Goal: Task Accomplishment & Management: Use online tool/utility

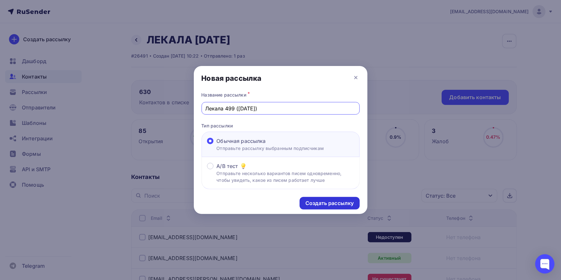
click at [332, 202] on div "Создать рассылку" at bounding box center [329, 202] width 48 height 7
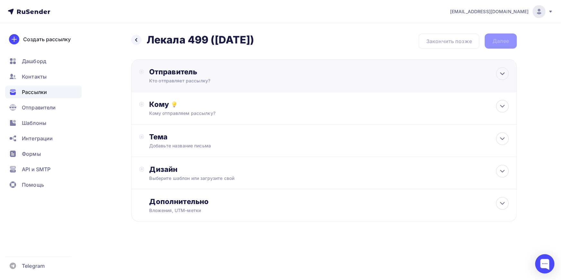
click at [170, 75] on div "Отправитель" at bounding box center [218, 71] width 139 height 9
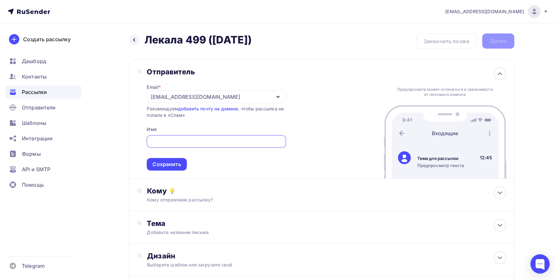
click at [212, 94] on div "[EMAIL_ADDRESS][DOMAIN_NAME]" at bounding box center [195, 97] width 89 height 8
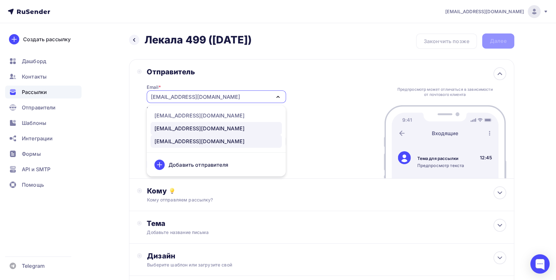
click at [180, 126] on div "[EMAIL_ADDRESS][DOMAIN_NAME]" at bounding box center [200, 128] width 90 height 8
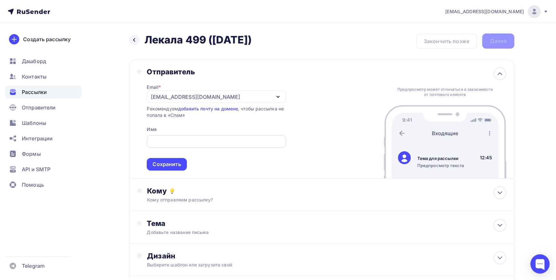
click at [185, 139] on input "text" at bounding box center [217, 142] width 132 height 8
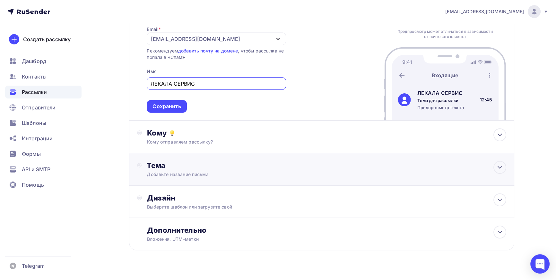
scroll to position [58, 0]
type input "ЛЕКАЛА СЕРВИС"
click at [174, 132] on icon at bounding box center [172, 133] width 8 height 8
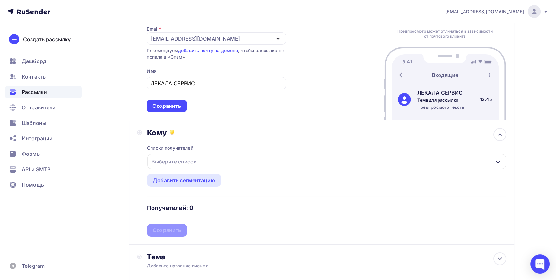
click at [493, 159] on div "Выберите список" at bounding box center [326, 161] width 359 height 15
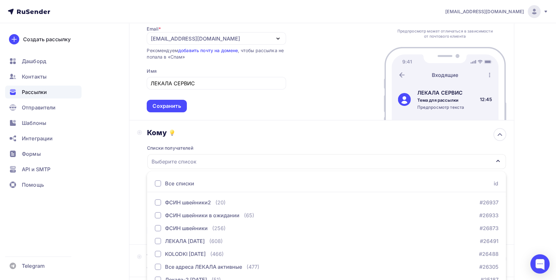
scroll to position [116, 0]
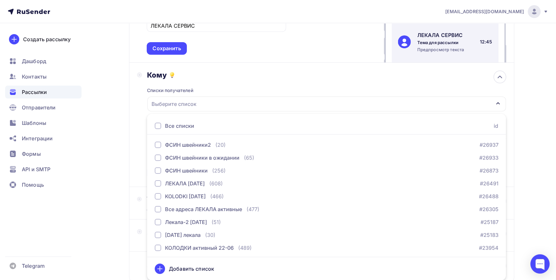
click at [551, 129] on div "kolodkishoes@yandex.ru Аккаунт Тарифы Выйти Создать рассылку Дашборд Контакты Р…" at bounding box center [278, 104] width 556 height 441
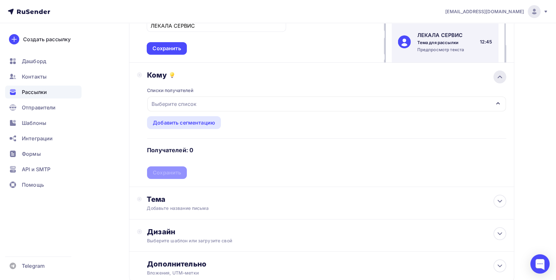
click at [501, 77] on icon at bounding box center [500, 77] width 4 height 2
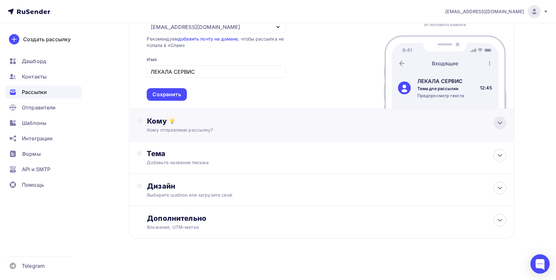
scroll to position [69, 0]
click at [500, 155] on icon at bounding box center [500, 156] width 8 height 8
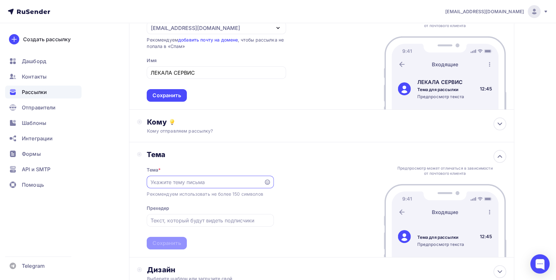
scroll to position [0, 0]
click at [227, 180] on input "text" at bounding box center [206, 182] width 110 height 8
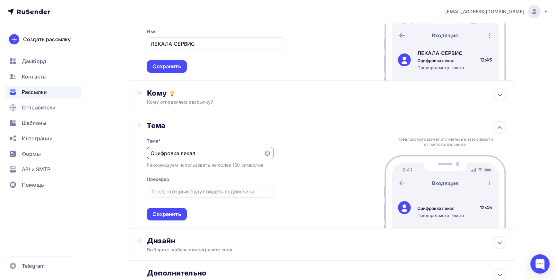
scroll to position [98, 0]
type input "Оцифровка лекал"
click at [174, 212] on div "Сохранить" at bounding box center [167, 213] width 28 height 7
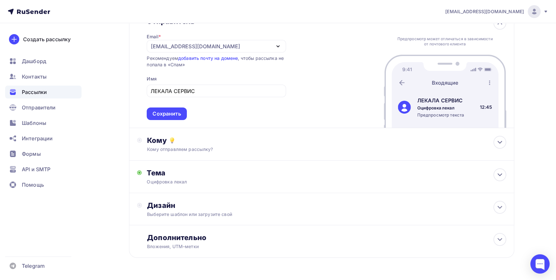
scroll to position [40, 0]
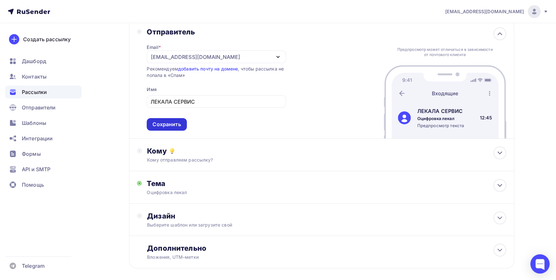
click at [178, 125] on div "Сохранить" at bounding box center [167, 123] width 28 height 7
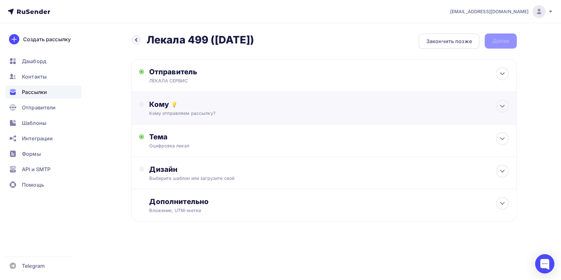
click at [191, 110] on div "Кому отправляем рассылку?" at bounding box center [311, 113] width 324 height 6
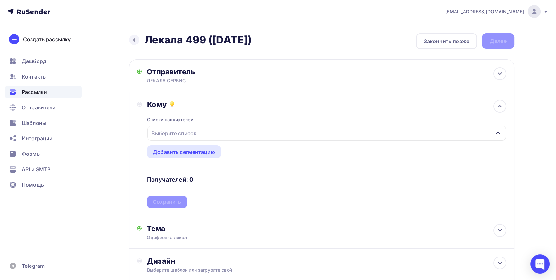
click at [185, 128] on div "Выберите список" at bounding box center [174, 133] width 50 height 12
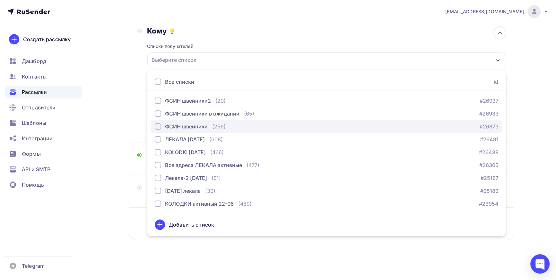
scroll to position [74, 0]
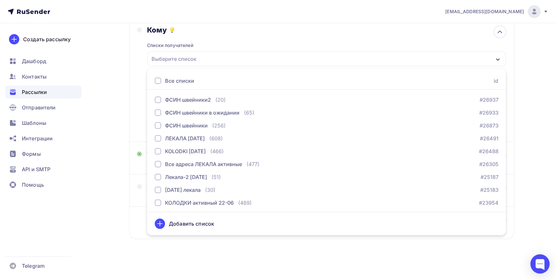
click at [120, 216] on div "Назад Лекала 499 (06-10-2025) Лекала 499 (06-10-2025) Закончить позже Далее Отп…" at bounding box center [278, 114] width 527 height 331
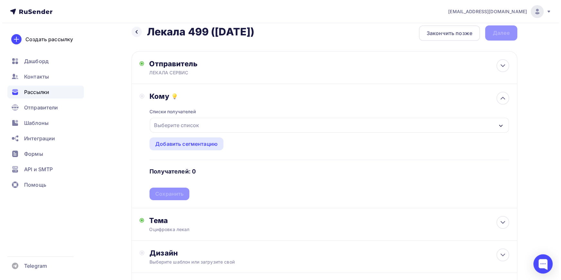
scroll to position [0, 0]
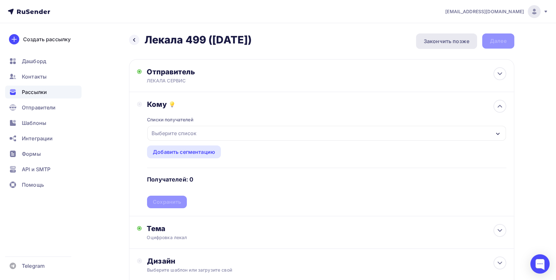
click at [449, 39] on div "Закончить позже" at bounding box center [447, 41] width 46 height 8
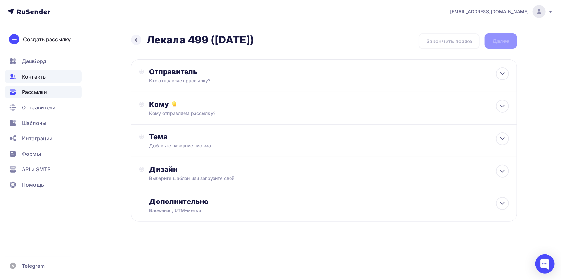
click at [38, 74] on span "Контакты" at bounding box center [34, 77] width 25 height 8
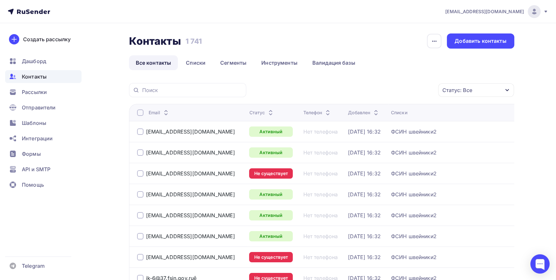
click at [151, 61] on link "Все контакты" at bounding box center [153, 62] width 49 height 15
click at [202, 60] on link "Списки" at bounding box center [195, 62] width 33 height 15
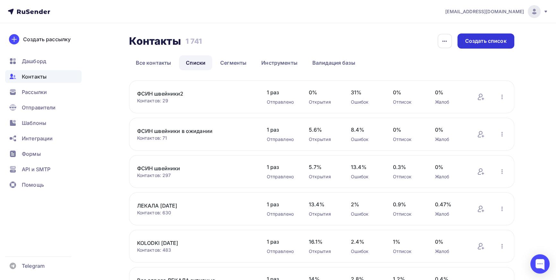
click at [484, 40] on div "Создать список" at bounding box center [486, 40] width 41 height 7
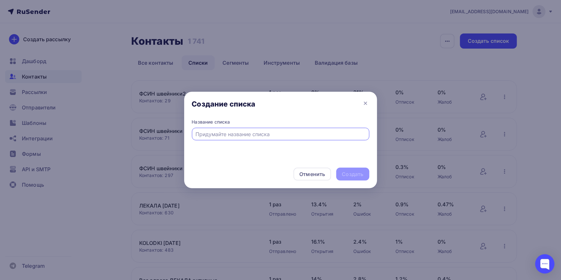
click at [244, 135] on input "text" at bounding box center [280, 134] width 170 height 8
type input "4"
type input "Лекала 499 активные"
click at [344, 175] on div "Создать" at bounding box center [353, 173] width 22 height 7
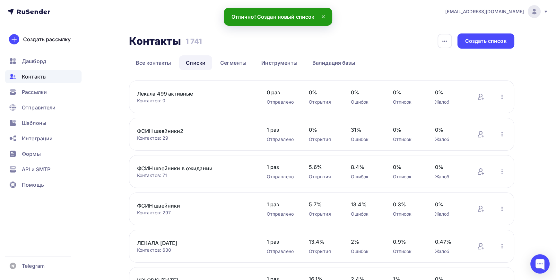
click at [181, 93] on link "Лекала 499 активные" at bounding box center [191, 94] width 109 height 8
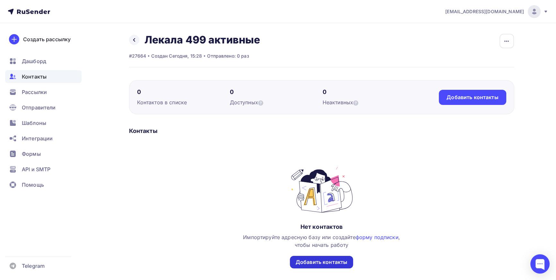
click at [321, 264] on div "Добавить контакты" at bounding box center [322, 261] width 52 height 7
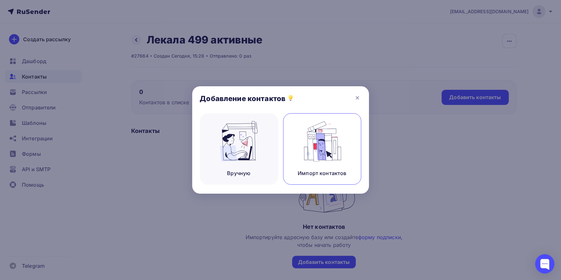
click at [319, 146] on img at bounding box center [321, 141] width 43 height 40
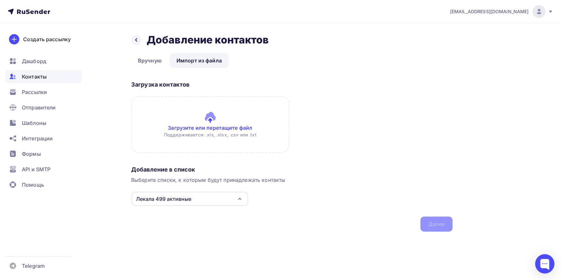
click at [212, 114] on input "file" at bounding box center [210, 124] width 158 height 57
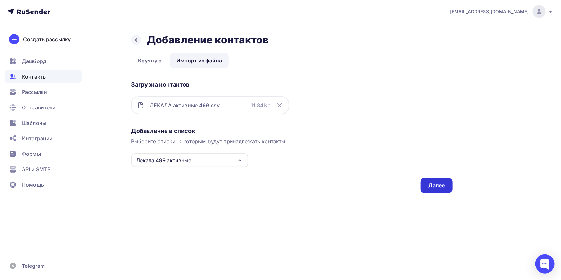
click at [440, 185] on div "Далее" at bounding box center [436, 185] width 17 height 7
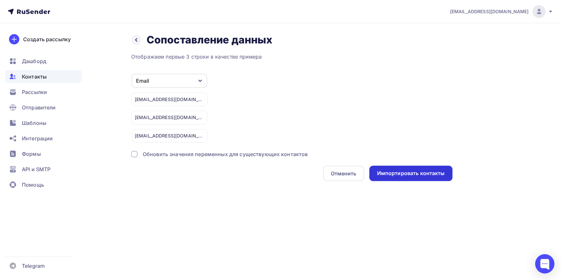
click at [413, 173] on div "Импортировать контакты" at bounding box center [411, 172] width 68 height 7
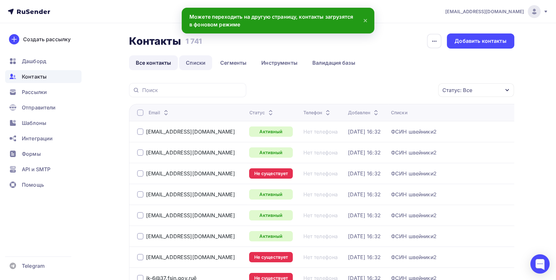
click at [199, 62] on link "Списки" at bounding box center [195, 62] width 33 height 15
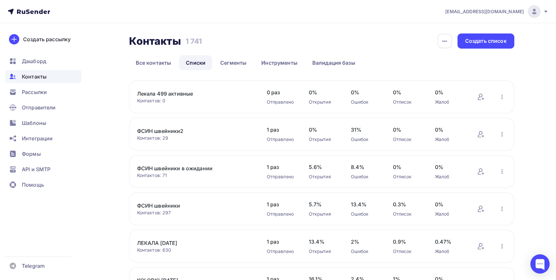
click at [154, 93] on link "Лекала 499 активные" at bounding box center [191, 94] width 109 height 8
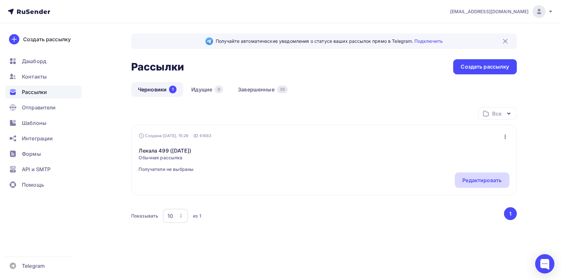
click at [476, 180] on div "Редактировать" at bounding box center [481, 180] width 39 height 8
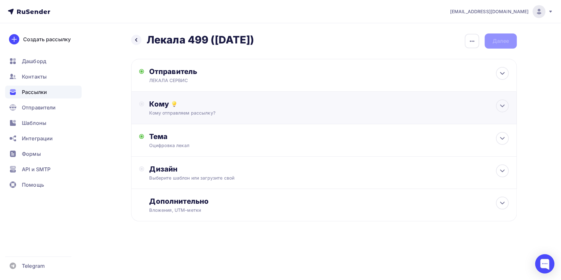
click at [178, 109] on div "Кому Кому отправляем рассылку? Списки получателей Выберите список Все списки id…" at bounding box center [328, 107] width 359 height 17
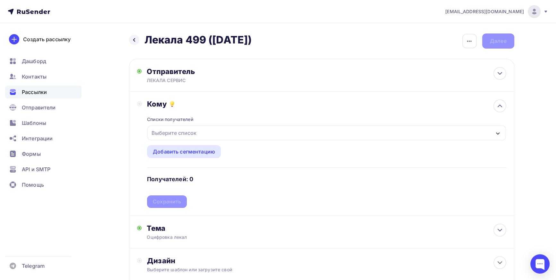
click at [178, 132] on div "Выберите список" at bounding box center [174, 133] width 50 height 12
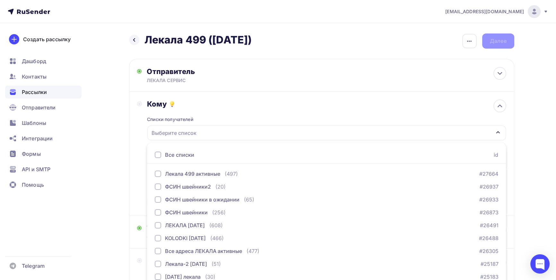
scroll to position [29, 0]
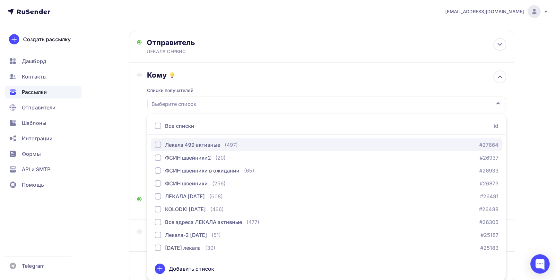
click at [158, 144] on div "button" at bounding box center [158, 144] width 6 height 6
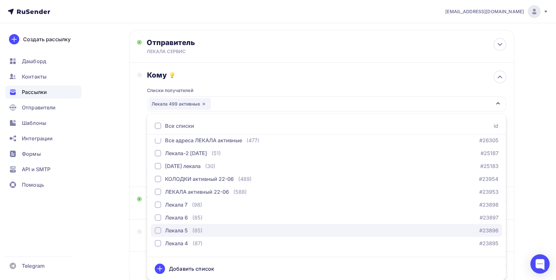
scroll to position [87, 0]
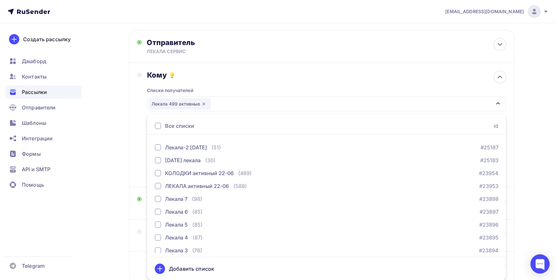
click at [161, 269] on icon at bounding box center [160, 268] width 8 height 8
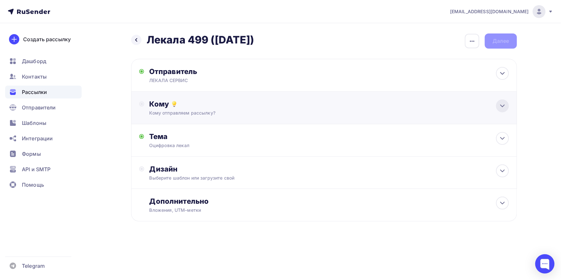
click at [505, 105] on icon at bounding box center [502, 106] width 8 height 8
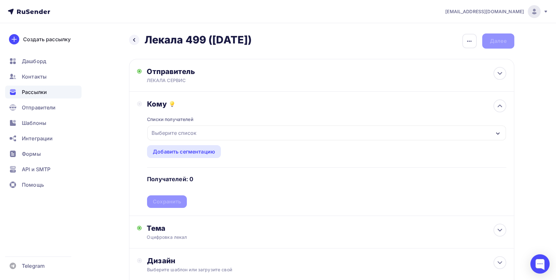
click at [220, 132] on div "Выберите список" at bounding box center [326, 132] width 359 height 15
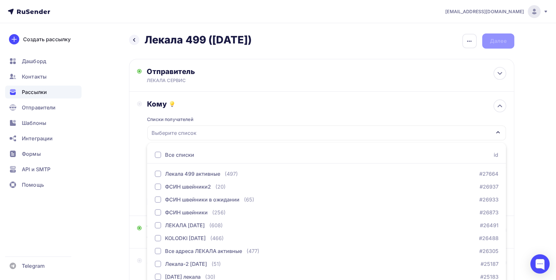
scroll to position [29, 0]
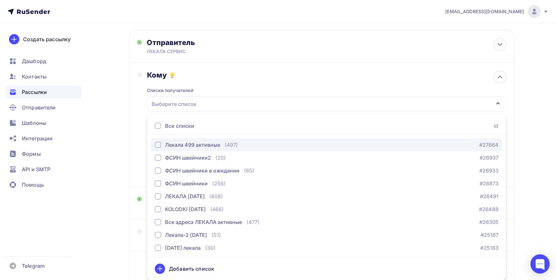
click at [158, 145] on div "button" at bounding box center [158, 144] width 6 height 6
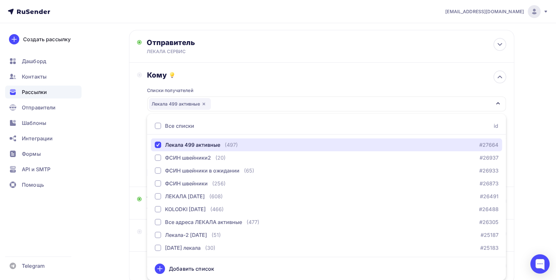
scroll to position [74, 0]
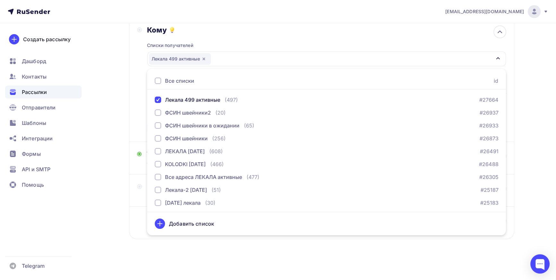
click at [175, 222] on div "Добавить список" at bounding box center [191, 223] width 45 height 8
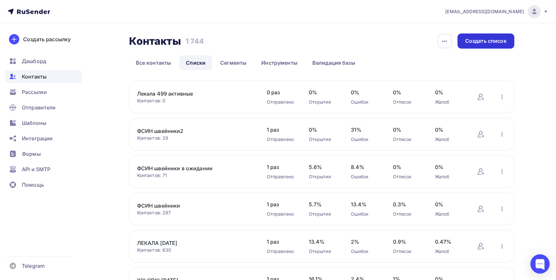
click at [489, 40] on div "Создать список" at bounding box center [486, 40] width 41 height 7
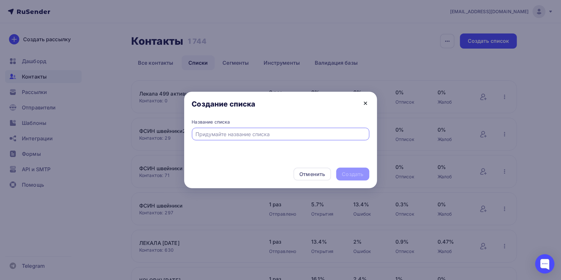
click at [367, 106] on icon at bounding box center [365, 103] width 8 height 8
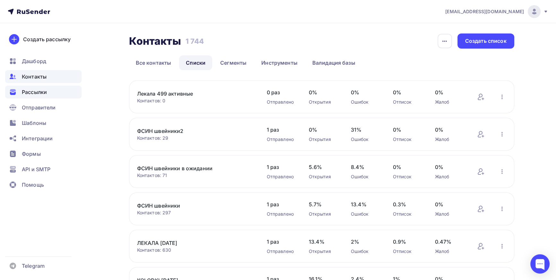
click at [42, 93] on span "Рассылки" at bounding box center [34, 92] width 25 height 8
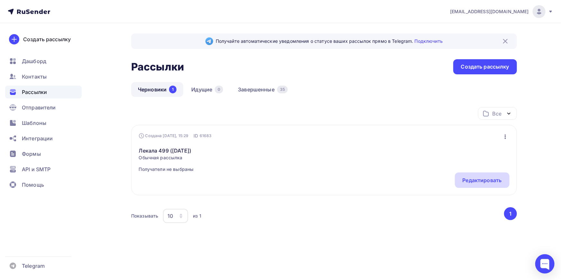
click at [487, 180] on div "Редактировать" at bounding box center [481, 180] width 39 height 8
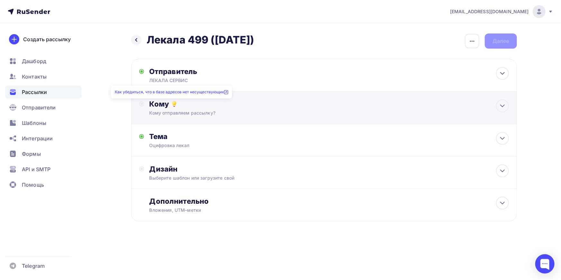
click at [172, 106] on icon at bounding box center [174, 104] width 8 height 8
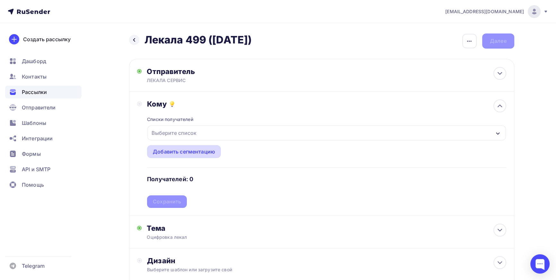
click at [186, 152] on div "Добавить сегментацию" at bounding box center [184, 151] width 62 height 8
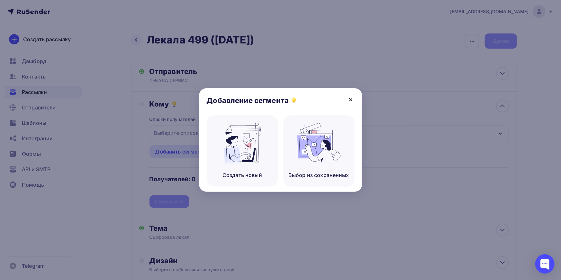
click at [352, 99] on icon at bounding box center [351, 100] width 8 height 8
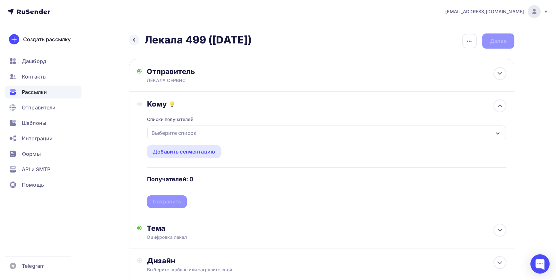
click at [181, 133] on div "Выберите список" at bounding box center [174, 133] width 50 height 12
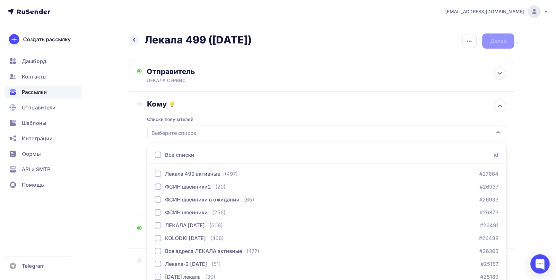
scroll to position [29, 0]
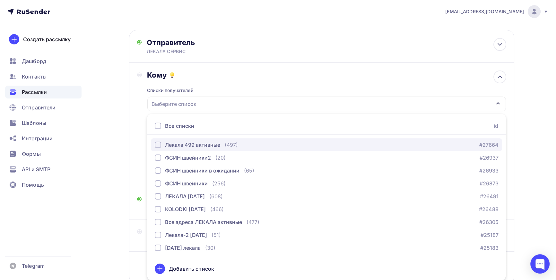
click at [160, 144] on div "button" at bounding box center [158, 144] width 6 height 6
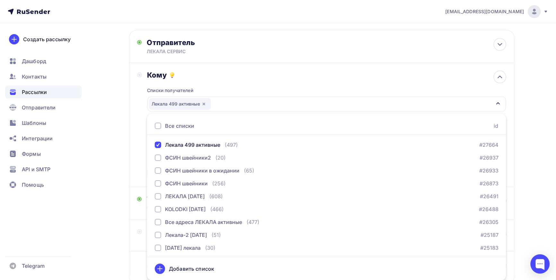
click at [187, 267] on div "Добавить список" at bounding box center [191, 268] width 45 height 8
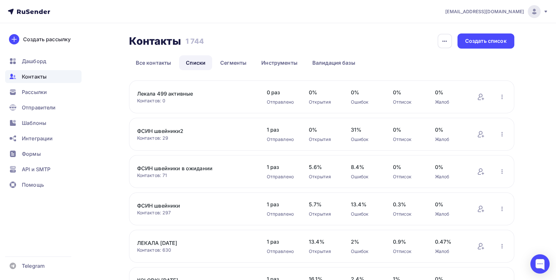
click at [166, 92] on link "Лекала 499 активные" at bounding box center [191, 94] width 109 height 8
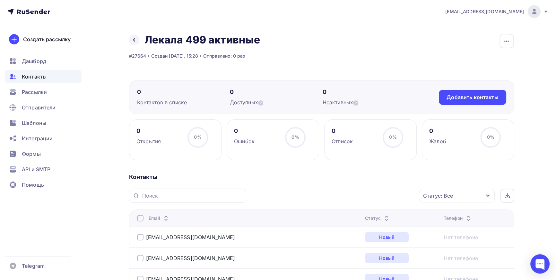
click at [141, 218] on div at bounding box center [140, 218] width 6 height 6
click at [479, 94] on div "Добавить контакты" at bounding box center [473, 96] width 52 height 7
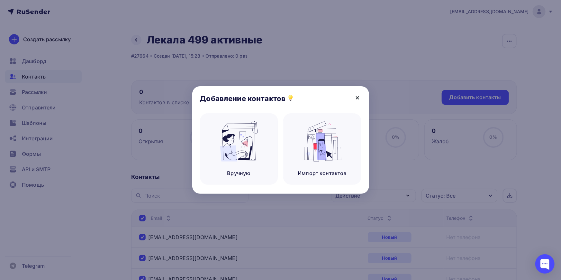
click at [359, 96] on icon at bounding box center [357, 98] width 8 height 8
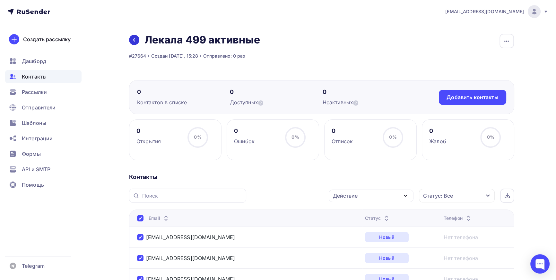
click at [138, 40] on link at bounding box center [134, 40] width 10 height 10
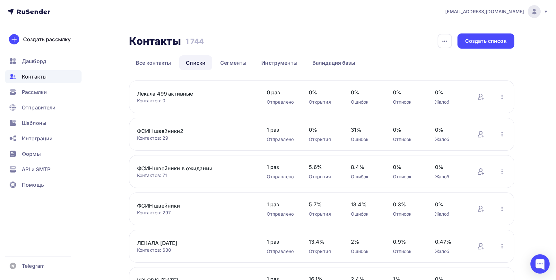
click at [164, 95] on link "Лекала 499 активные" at bounding box center [191, 94] width 109 height 8
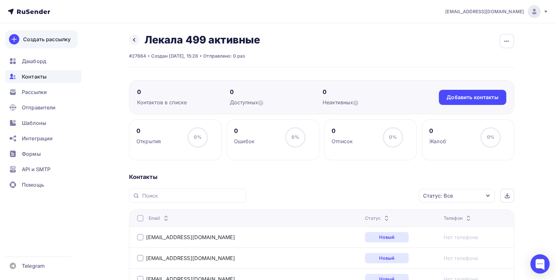
click at [36, 37] on div "Создать рассылку" at bounding box center [47, 39] width 48 height 8
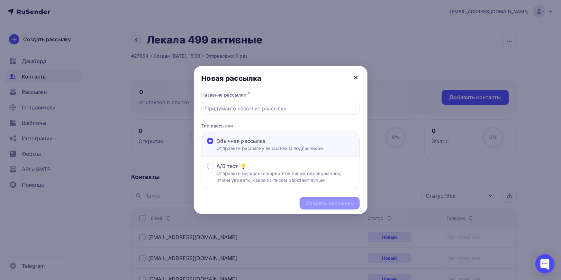
click at [354, 76] on icon at bounding box center [355, 77] width 3 height 3
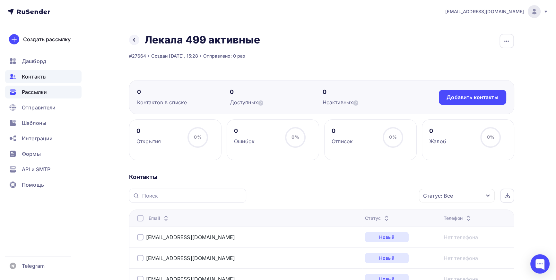
click at [37, 92] on span "Рассылки" at bounding box center [34, 92] width 25 height 8
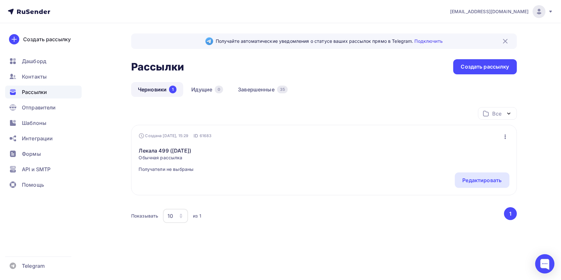
click at [147, 86] on link "Черновики 1" at bounding box center [157, 89] width 52 height 15
click at [157, 150] on link "Лекала 499 ([DATE])" at bounding box center [166, 151] width 55 height 8
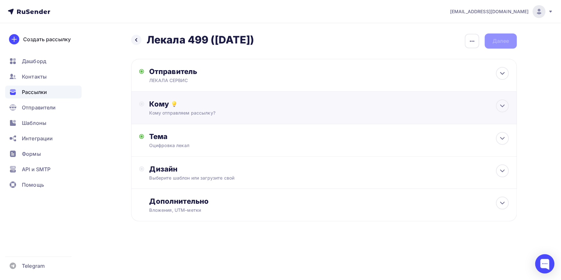
click at [152, 102] on div "Кому" at bounding box center [328, 103] width 359 height 9
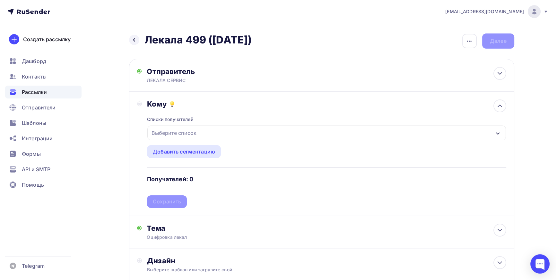
click at [175, 132] on div "Выберите список" at bounding box center [174, 133] width 50 height 12
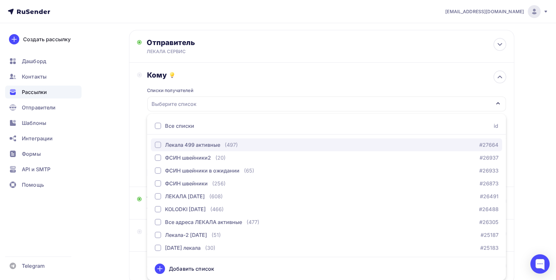
click at [157, 145] on div "button" at bounding box center [158, 144] width 6 height 6
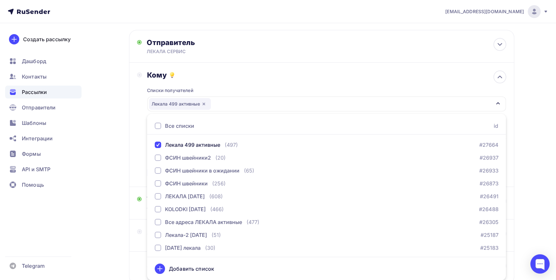
click at [161, 269] on icon at bounding box center [160, 268] width 8 height 8
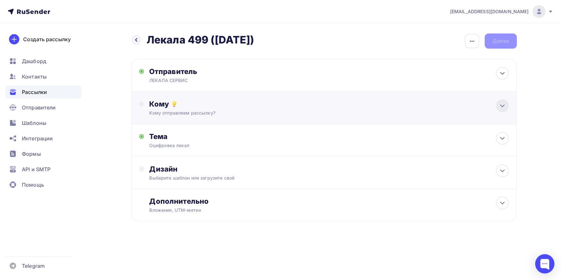
click at [507, 105] on div at bounding box center [502, 105] width 13 height 13
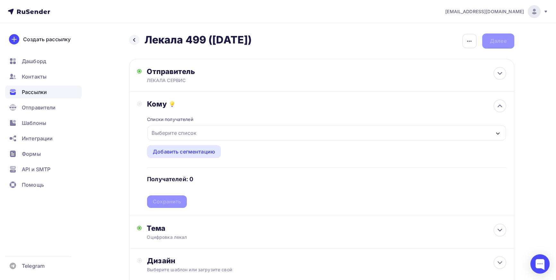
click at [216, 131] on div "Выберите список" at bounding box center [326, 132] width 359 height 15
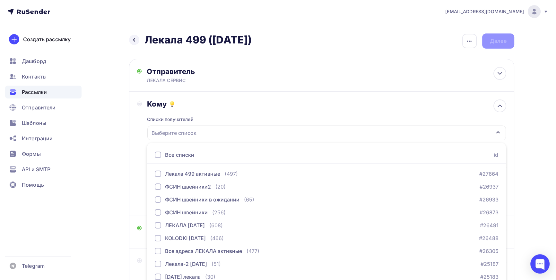
scroll to position [29, 0]
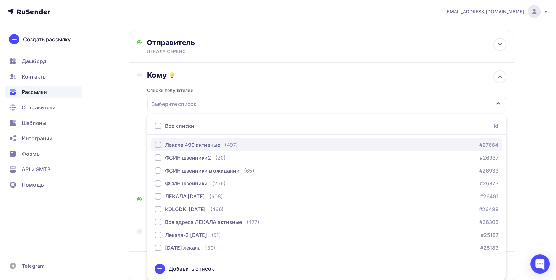
click at [159, 146] on div "button" at bounding box center [158, 144] width 6 height 6
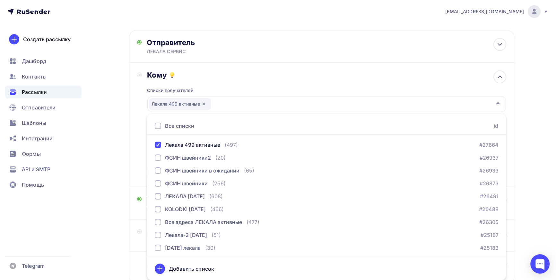
click at [233, 84] on div "Списки получателей Лекала 499 активные Все списки id Лекала 499 активные (497) …" at bounding box center [326, 128] width 359 height 99
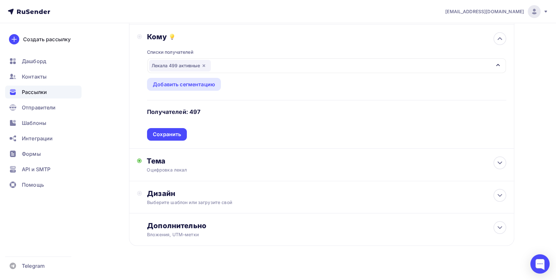
scroll to position [74, 0]
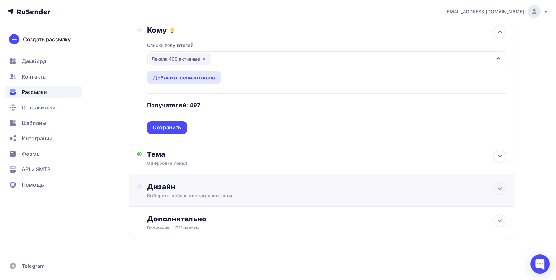
click at [168, 184] on div "Дизайн" at bounding box center [326, 186] width 359 height 9
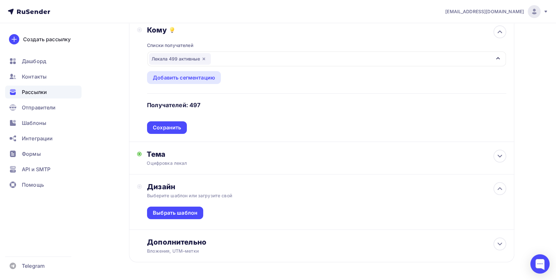
scroll to position [97, 0]
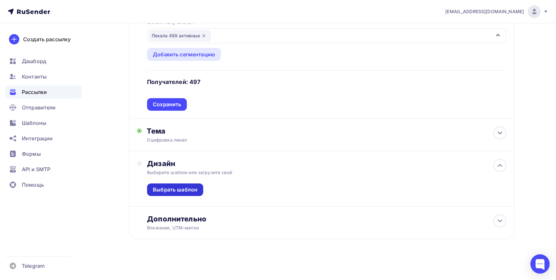
click at [178, 188] on div "Выбрать шаблон" at bounding box center [175, 189] width 45 height 7
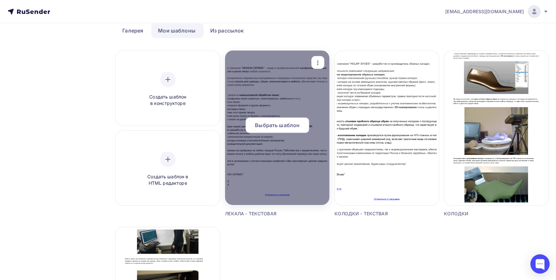
scroll to position [29, 0]
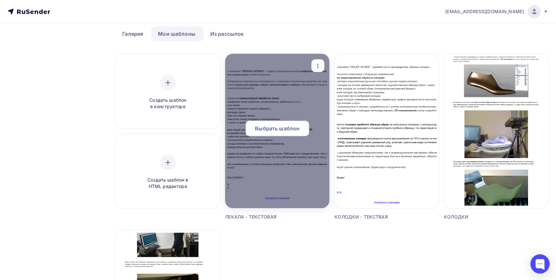
click at [274, 127] on span "Выбрать шаблон" at bounding box center [277, 128] width 45 height 8
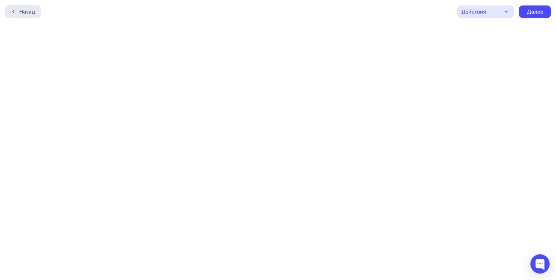
click at [21, 12] on div "Назад" at bounding box center [27, 12] width 16 height 8
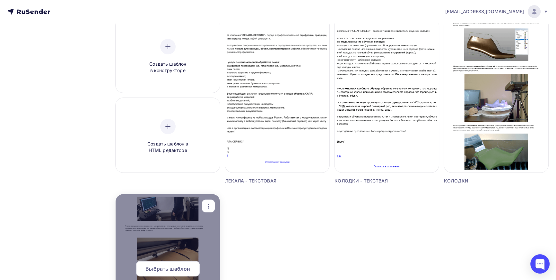
scroll to position [87, 0]
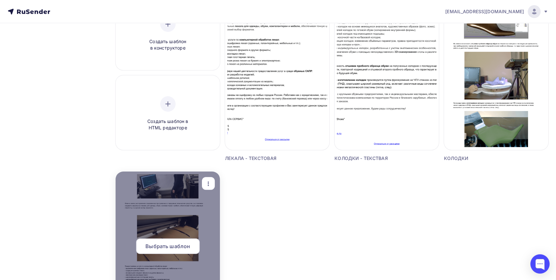
drag, startPoint x: 157, startPoint y: 239, endPoint x: 160, endPoint y: 244, distance: 6.3
click at [157, 241] on div "Выбрать шаблон" at bounding box center [168, 245] width 64 height 15
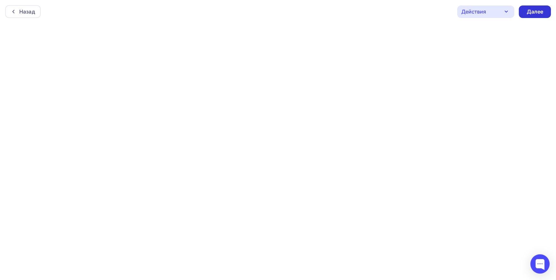
click at [541, 9] on div "Далее" at bounding box center [535, 11] width 17 height 7
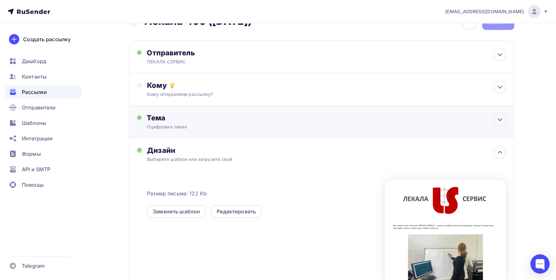
scroll to position [29, 0]
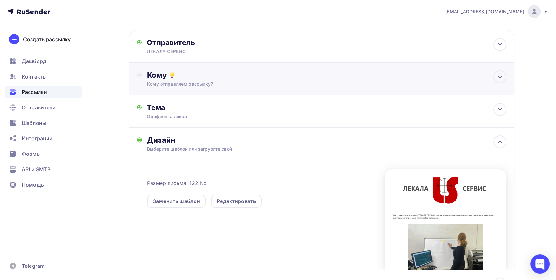
click at [177, 82] on div "Кому отправляем рассылку?" at bounding box center [309, 84] width 324 height 6
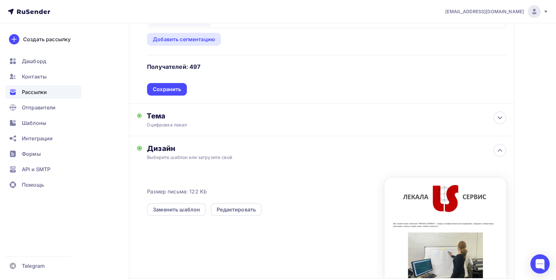
scroll to position [117, 0]
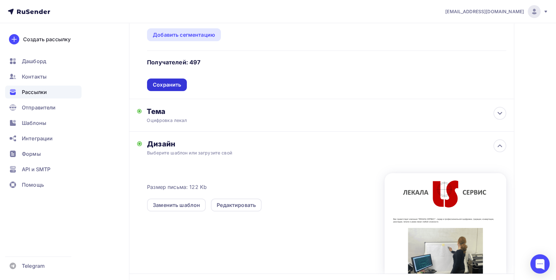
click at [167, 84] on div "Сохранить" at bounding box center [167, 84] width 28 height 7
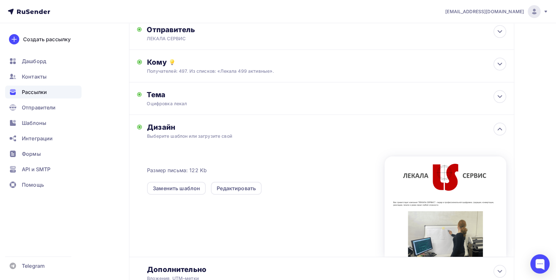
scroll to position [0, 0]
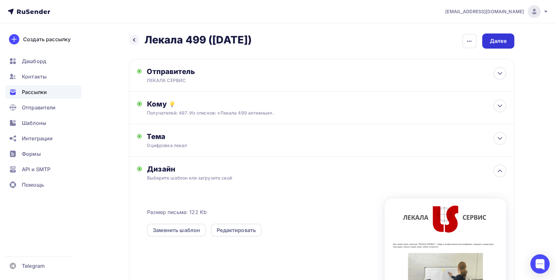
click at [501, 40] on div "Далее" at bounding box center [498, 40] width 17 height 7
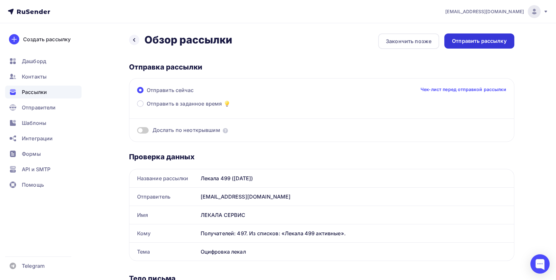
click at [482, 40] on div "Отправить рассылку" at bounding box center [479, 40] width 55 height 7
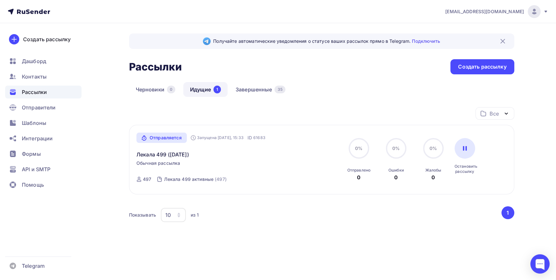
click at [168, 136] on div "Отправляется" at bounding box center [162, 137] width 50 height 10
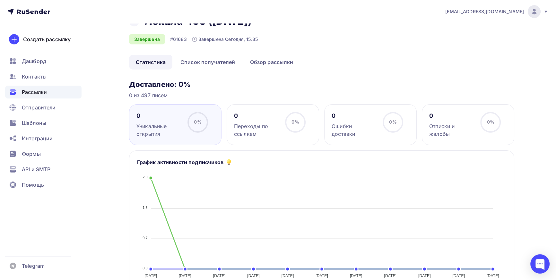
scroll to position [29, 0]
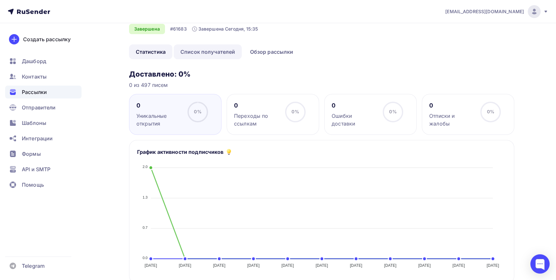
click at [227, 52] on link "Список получателей" at bounding box center [208, 51] width 68 height 15
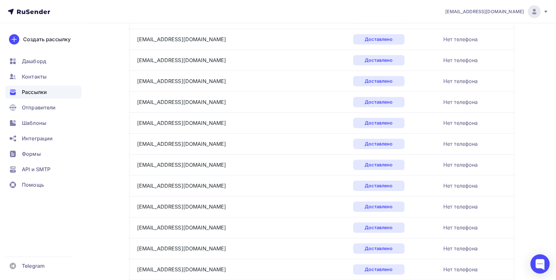
scroll to position [949, 0]
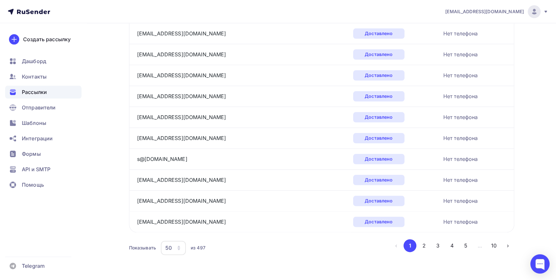
click at [175, 246] on div "50" at bounding box center [173, 247] width 25 height 14
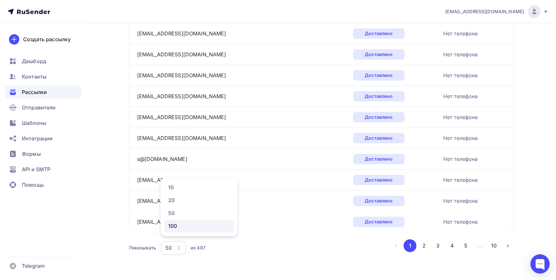
click at [175, 225] on div "100" at bounding box center [199, 226] width 62 height 8
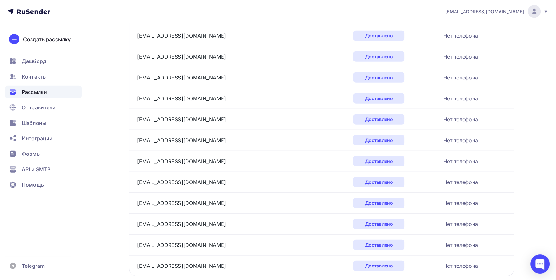
scroll to position [1991, 0]
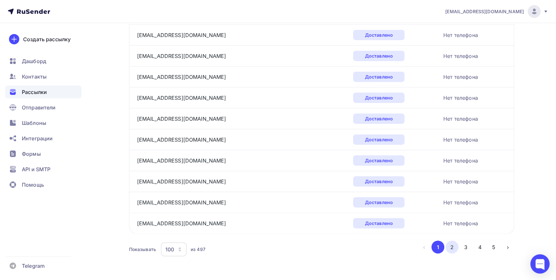
click at [452, 241] on button "2" at bounding box center [452, 246] width 13 height 13
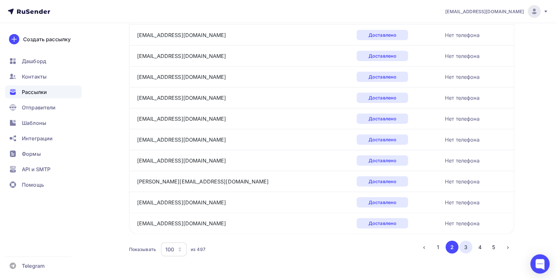
click at [467, 240] on button "3" at bounding box center [466, 246] width 13 height 13
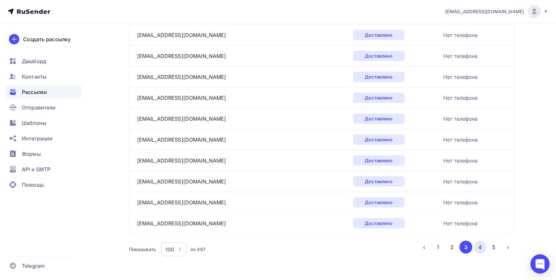
click at [483, 244] on button "4" at bounding box center [480, 246] width 13 height 13
click at [495, 241] on button "5" at bounding box center [494, 246] width 13 height 13
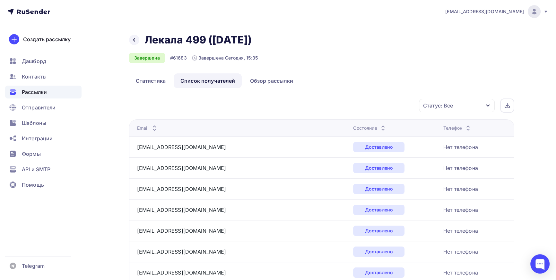
scroll to position [0, 0]
click at [487, 104] on icon "button" at bounding box center [488, 105] width 5 height 5
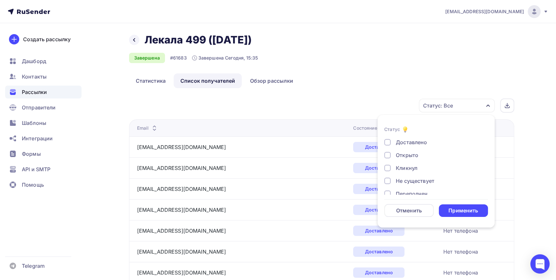
click at [387, 155] on div at bounding box center [388, 155] width 6 height 6
click at [459, 209] on div "Применить" at bounding box center [464, 210] width 30 height 7
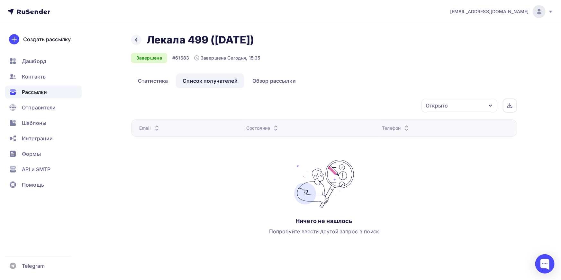
click at [491, 105] on icon "button" at bounding box center [490, 105] width 4 height 2
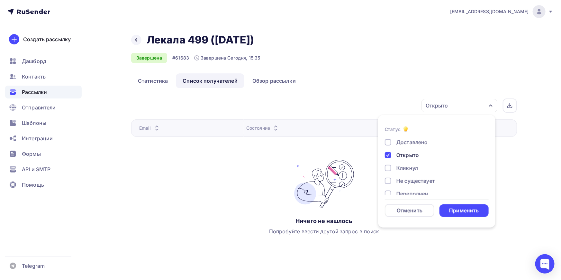
drag, startPoint x: 386, startPoint y: 157, endPoint x: 388, endPoint y: 154, distance: 4.3
click at [386, 157] on div at bounding box center [388, 155] width 6 height 6
click at [386, 144] on div at bounding box center [388, 142] width 6 height 6
click at [470, 209] on div "Применить" at bounding box center [464, 210] width 30 height 7
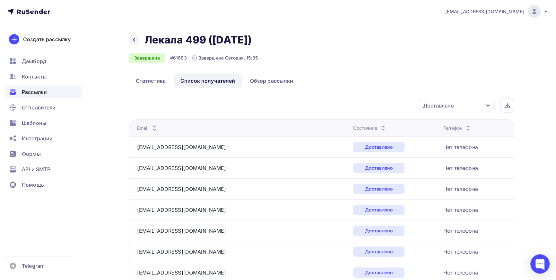
click at [487, 107] on icon "button" at bounding box center [488, 105] width 5 height 5
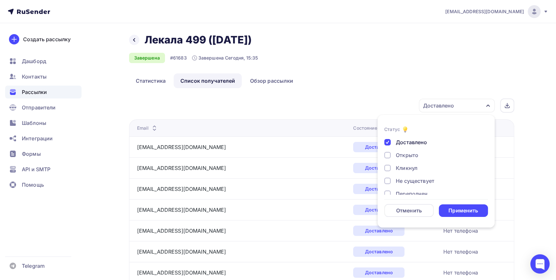
click at [386, 140] on div at bounding box center [388, 142] width 6 height 6
drag, startPoint x: 455, startPoint y: 207, endPoint x: 471, endPoint y: 214, distance: 17.7
click at [455, 209] on div "Применить" at bounding box center [464, 210] width 30 height 7
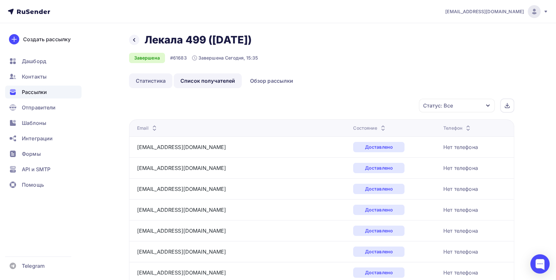
click at [164, 84] on link "Статистика" at bounding box center [150, 80] width 43 height 15
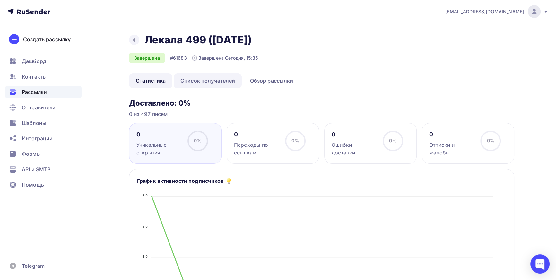
click at [216, 80] on link "Список получателей" at bounding box center [208, 80] width 68 height 15
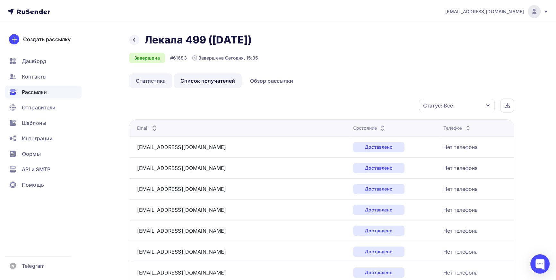
click at [153, 83] on link "Статистика" at bounding box center [150, 80] width 43 height 15
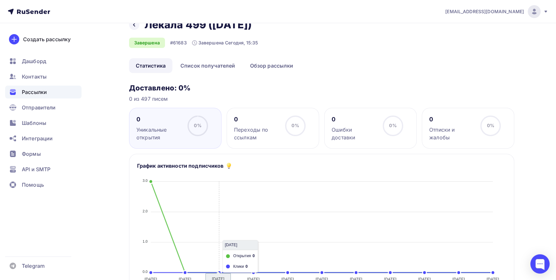
scroll to position [15, 0]
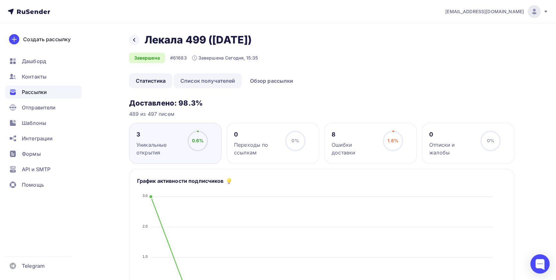
click at [209, 80] on link "Список получателей" at bounding box center [208, 80] width 68 height 15
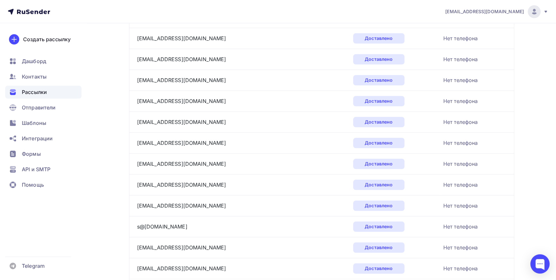
scroll to position [949, 0]
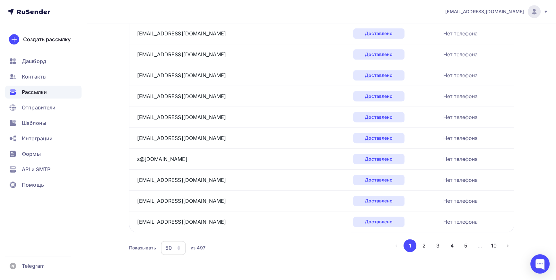
click at [182, 246] on div "50" at bounding box center [173, 247] width 25 height 14
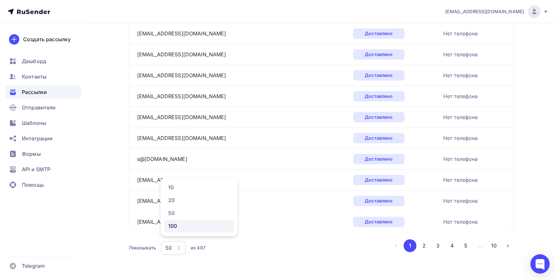
click at [168, 225] on div "100" at bounding box center [199, 226] width 62 height 8
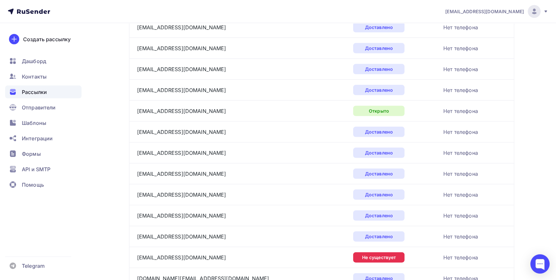
scroll to position [1729, 0]
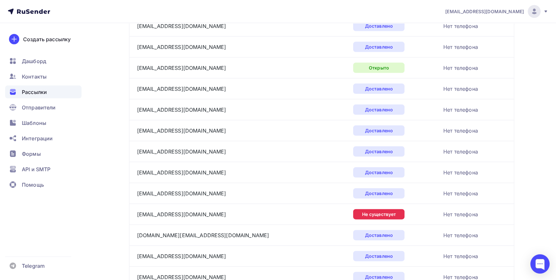
click at [365, 67] on div "Открыто" at bounding box center [395, 68] width 85 height 10
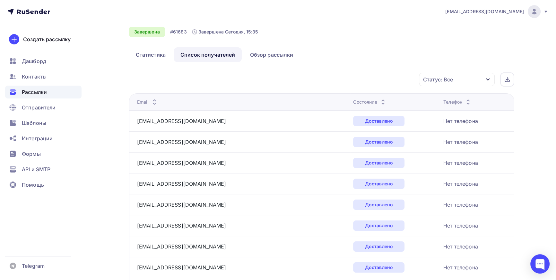
scroll to position [0, 0]
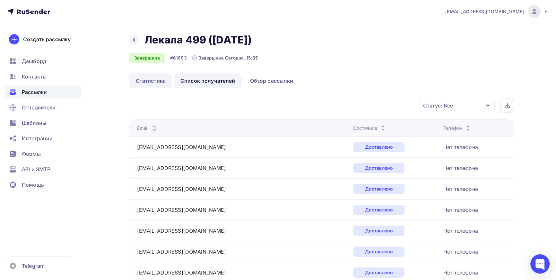
click at [149, 80] on link "Статистика" at bounding box center [150, 80] width 43 height 15
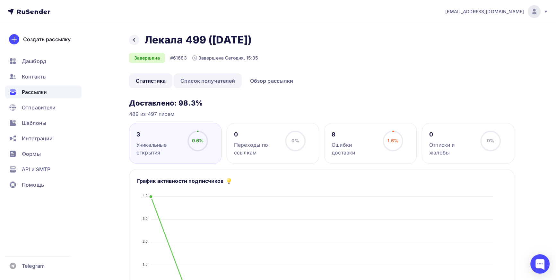
click at [213, 79] on link "Список получателей" at bounding box center [208, 80] width 68 height 15
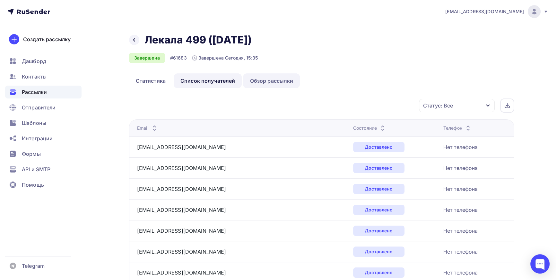
click at [273, 81] on link "Обзор рассылки" at bounding box center [271, 80] width 57 height 15
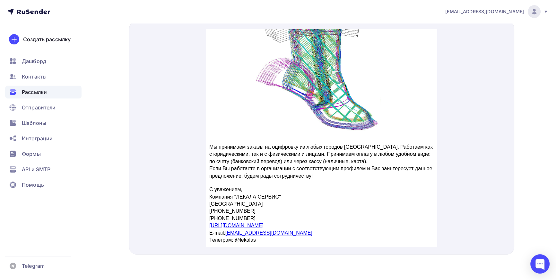
scroll to position [590, 0]
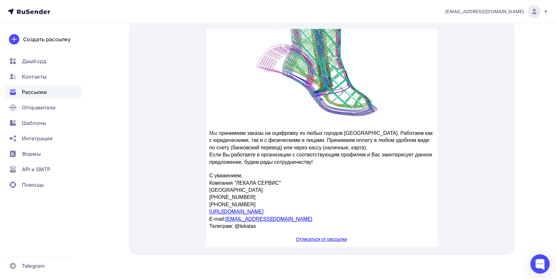
drag, startPoint x: 434, startPoint y: 55, endPoint x: 663, endPoint y: 251, distance: 300.8
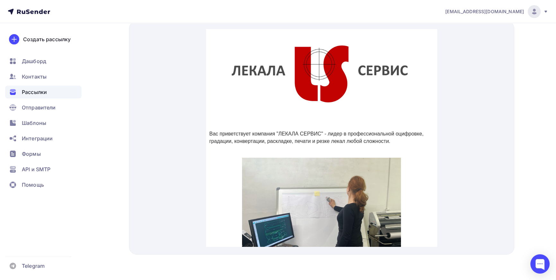
scroll to position [0, 0]
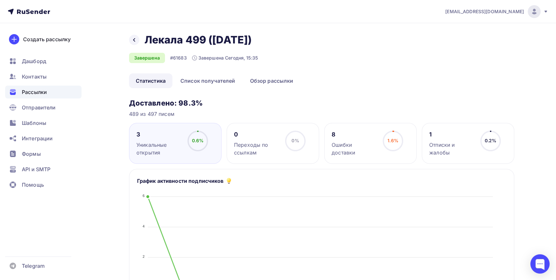
click at [149, 82] on link "Статистика" at bounding box center [150, 80] width 43 height 15
click at [215, 82] on link "Список получателей" at bounding box center [208, 80] width 68 height 15
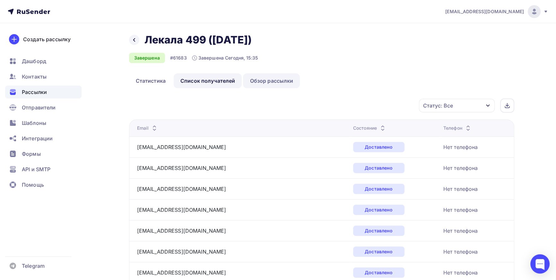
click at [269, 81] on link "Обзор рассылки" at bounding box center [271, 80] width 57 height 15
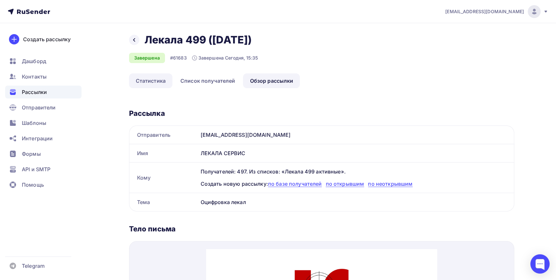
click at [147, 82] on link "Статистика" at bounding box center [150, 80] width 43 height 15
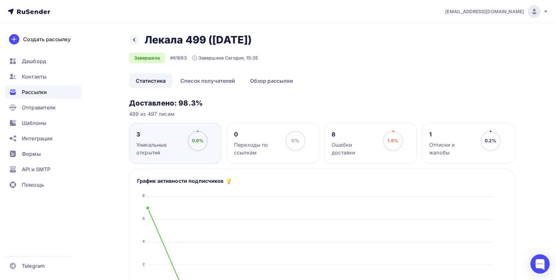
click at [175, 42] on h2 "Лекала 499 ([DATE])" at bounding box center [199, 39] width 108 height 13
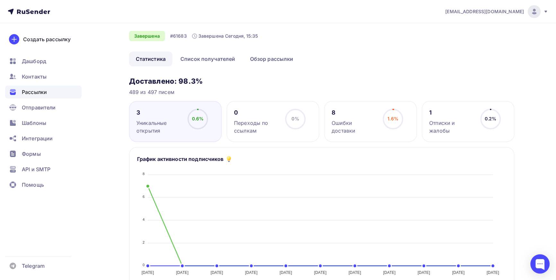
scroll to position [15, 0]
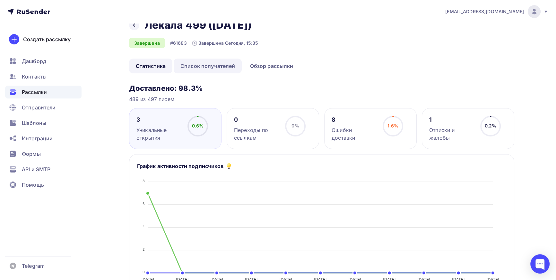
click at [220, 65] on link "Список получателей" at bounding box center [208, 65] width 68 height 15
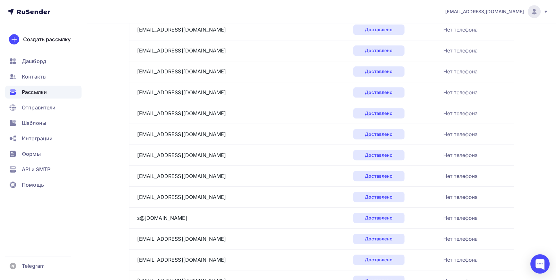
scroll to position [949, 0]
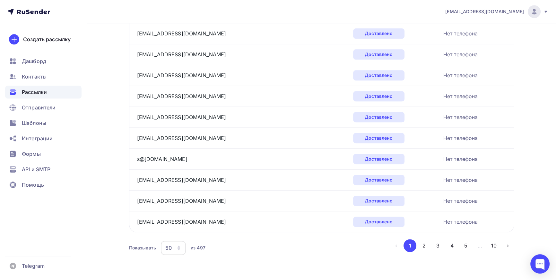
click at [181, 245] on icon "button" at bounding box center [178, 247] width 5 height 5
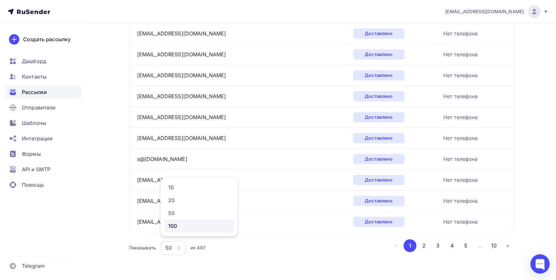
click at [172, 226] on div "100" at bounding box center [199, 226] width 62 height 8
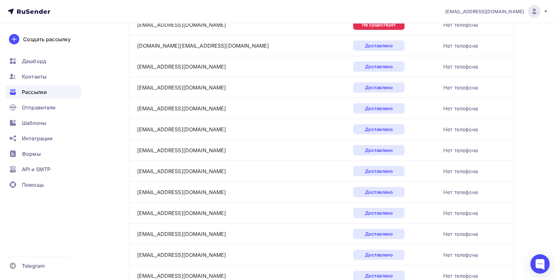
scroll to position [1991, 0]
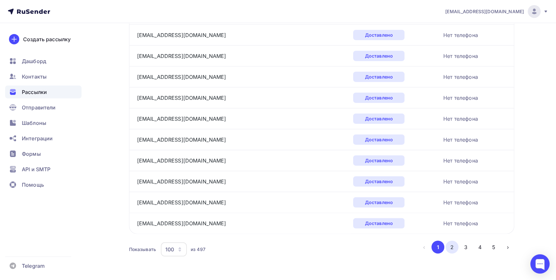
click at [453, 243] on button "2" at bounding box center [452, 246] width 13 height 13
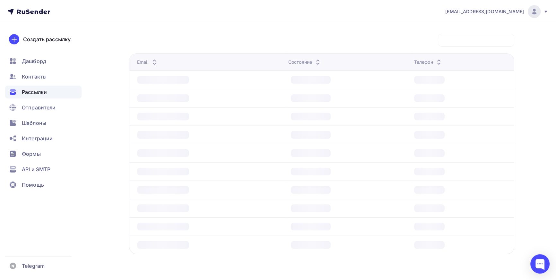
scroll to position [64, 0]
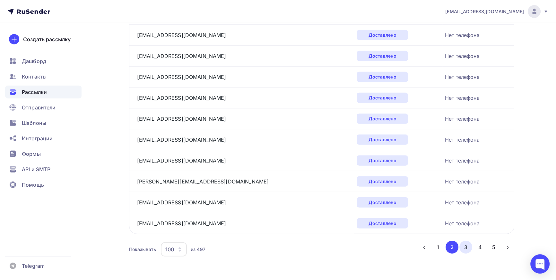
click at [467, 244] on button "3" at bounding box center [466, 246] width 13 height 13
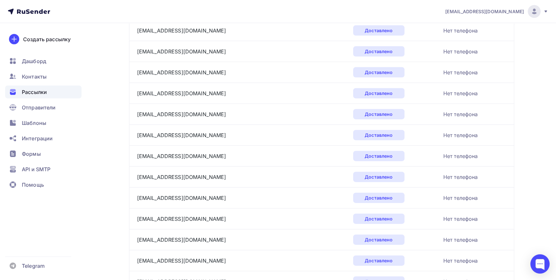
scroll to position [1991, 0]
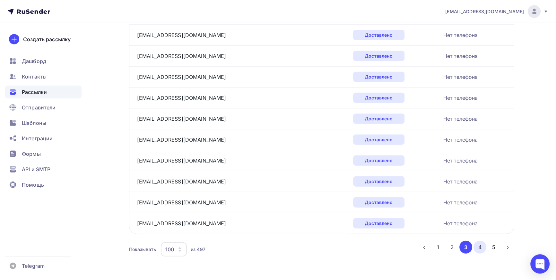
click at [478, 245] on button "4" at bounding box center [480, 246] width 13 height 13
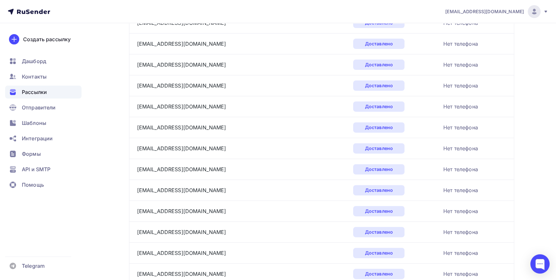
scroll to position [356, 0]
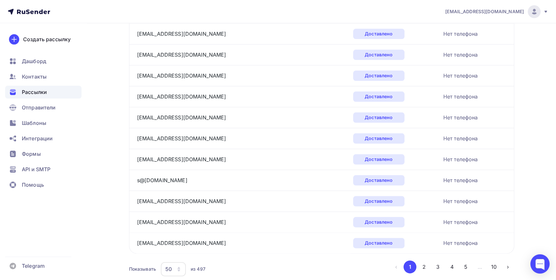
scroll to position [949, 0]
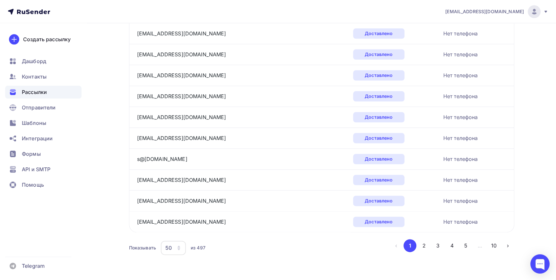
click at [424, 242] on button "2" at bounding box center [424, 245] width 13 height 13
click at [440, 243] on button "3" at bounding box center [438, 245] width 13 height 13
click at [454, 244] on button "4" at bounding box center [452, 245] width 13 height 13
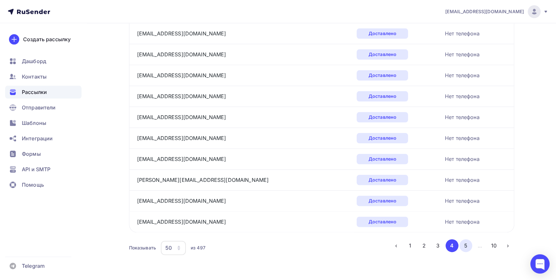
click at [466, 240] on button "5" at bounding box center [466, 245] width 13 height 13
click at [180, 247] on icon "button" at bounding box center [178, 247] width 5 height 5
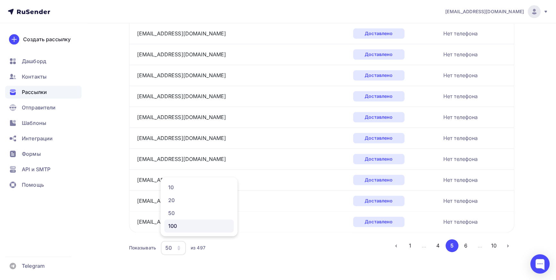
click at [173, 224] on div "100" at bounding box center [199, 226] width 62 height 8
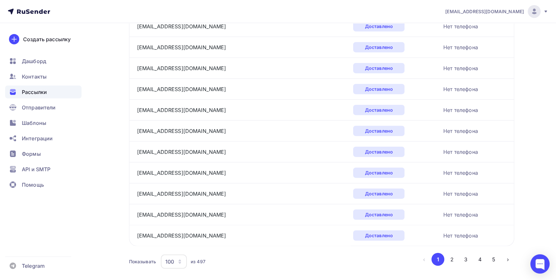
scroll to position [1991, 0]
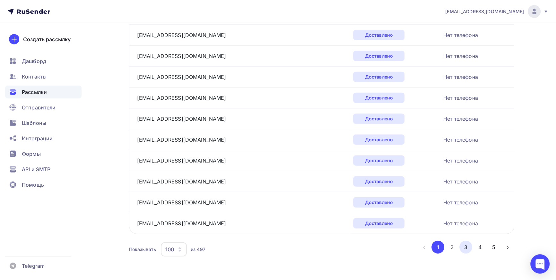
click at [467, 242] on button "3" at bounding box center [466, 246] width 13 height 13
click at [485, 241] on button "4" at bounding box center [480, 246] width 13 height 13
click at [493, 246] on button "5" at bounding box center [494, 246] width 13 height 13
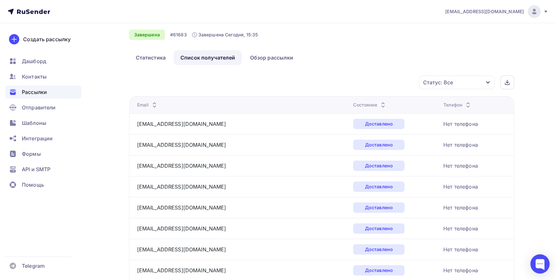
scroll to position [0, 0]
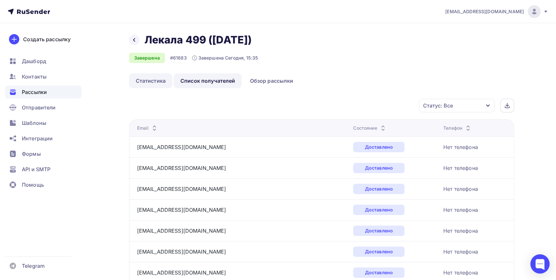
click at [148, 80] on link "Статистика" at bounding box center [150, 80] width 43 height 15
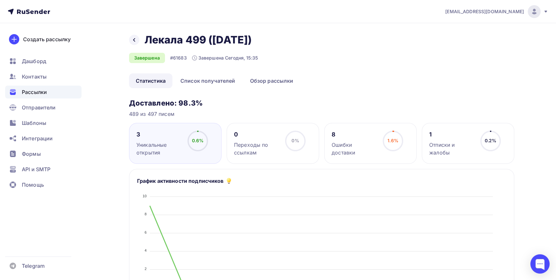
click at [386, 81] on ul "Статистика Список получателей Обзор рассылки" at bounding box center [322, 80] width 386 height 15
click at [135, 41] on icon at bounding box center [134, 40] width 2 height 4
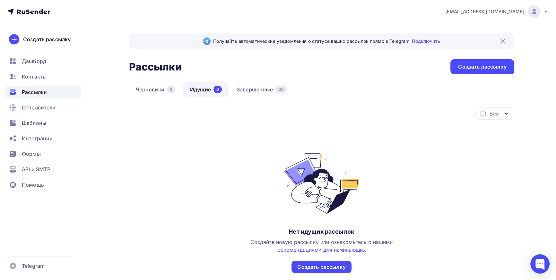
click at [34, 90] on span "Рассылки" at bounding box center [34, 92] width 25 height 8
click at [257, 89] on link "Завершенные 36" at bounding box center [262, 89] width 64 height 15
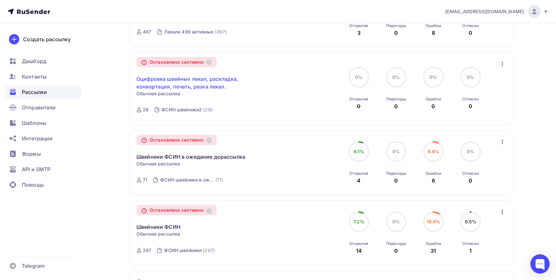
scroll to position [146, 0]
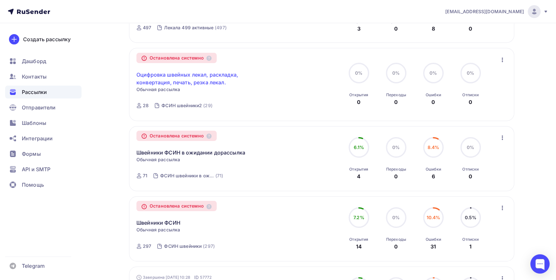
click at [186, 76] on link "Оцифровка швейных лекал, раскладка, конвертация, печать, резка лекал." at bounding box center [192, 78] width 110 height 15
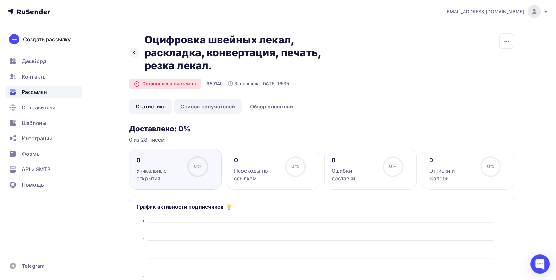
click at [207, 105] on link "Список получателей" at bounding box center [208, 106] width 68 height 15
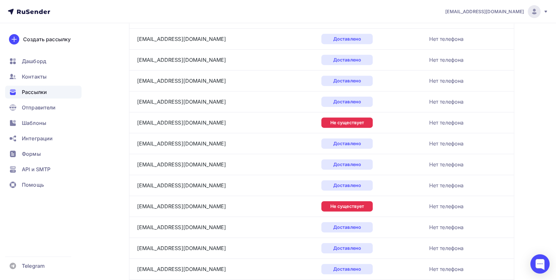
scroll to position [312, 0]
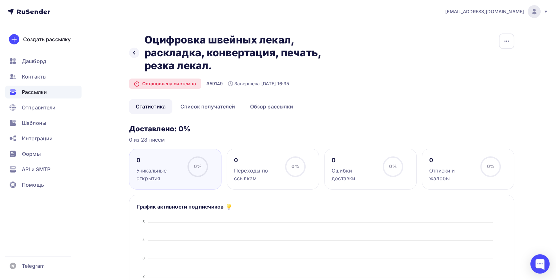
click at [26, 93] on span "Рассылки" at bounding box center [34, 92] width 25 height 8
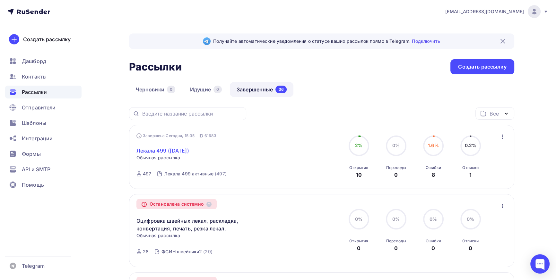
click at [168, 150] on link "Лекала 499 ([DATE])" at bounding box center [163, 151] width 53 height 8
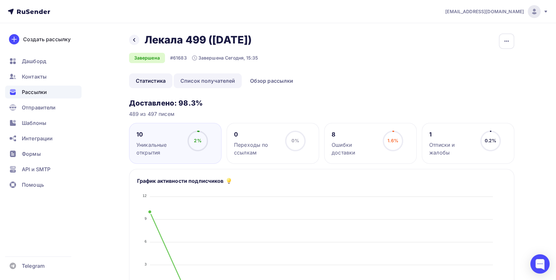
click at [197, 81] on link "Список получателей" at bounding box center [208, 80] width 68 height 15
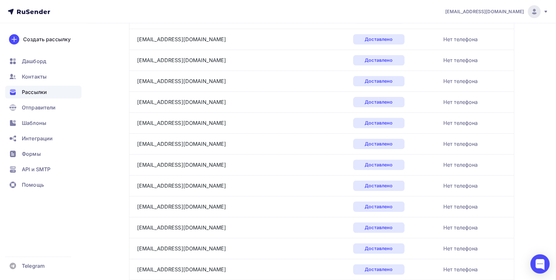
scroll to position [949, 0]
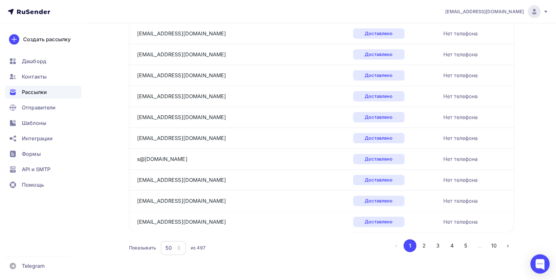
click at [180, 245] on icon "button" at bounding box center [179, 246] width 3 height 2
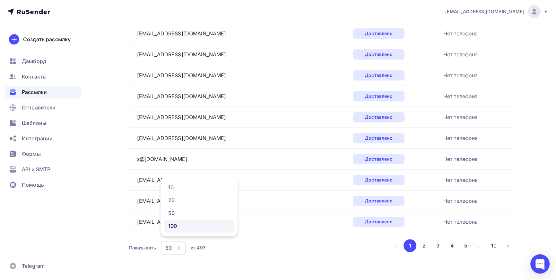
click at [173, 226] on div "100" at bounding box center [199, 226] width 62 height 8
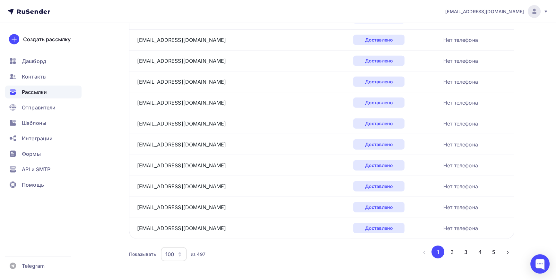
scroll to position [1991, 0]
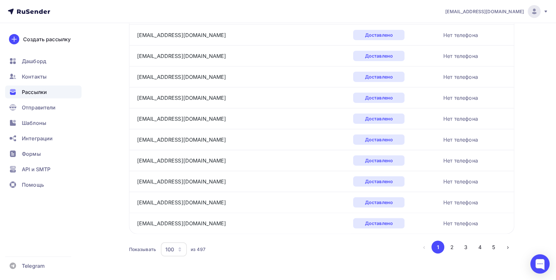
click at [453, 245] on button "2" at bounding box center [452, 246] width 13 height 13
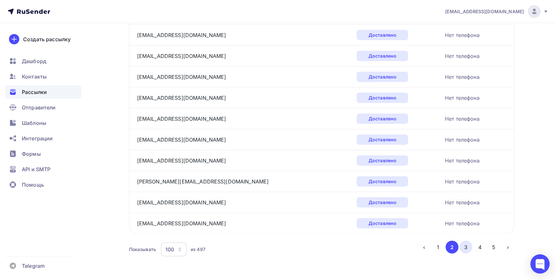
click at [466, 243] on button "3" at bounding box center [466, 246] width 13 height 13
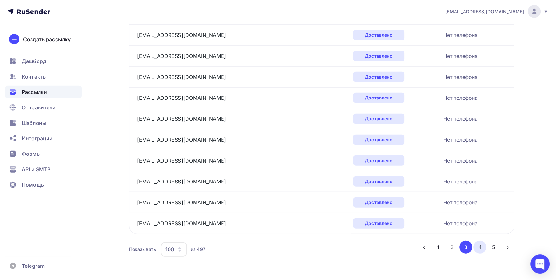
click at [481, 241] on button "4" at bounding box center [480, 246] width 13 height 13
click at [495, 242] on button "5" at bounding box center [494, 246] width 13 height 13
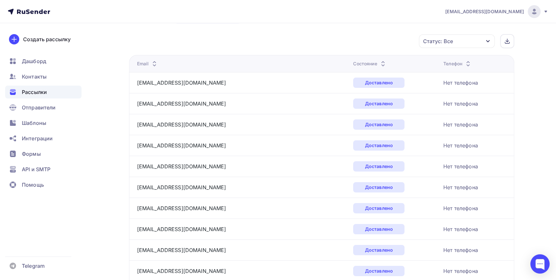
scroll to position [0, 0]
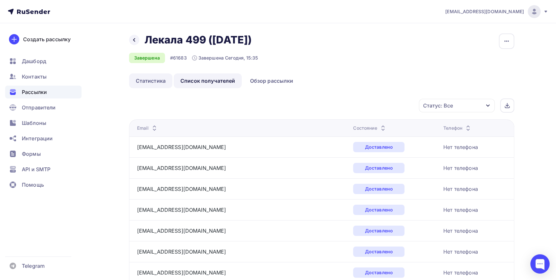
click at [151, 84] on link "Статистика" at bounding box center [150, 80] width 43 height 15
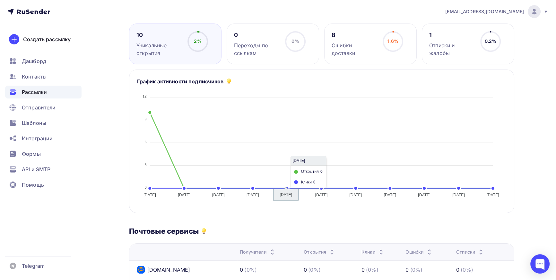
scroll to position [87, 0]
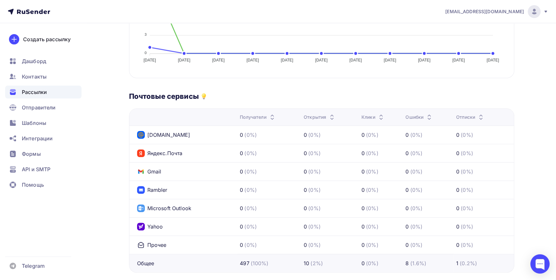
scroll to position [234, 0]
